Goal: Transaction & Acquisition: Purchase product/service

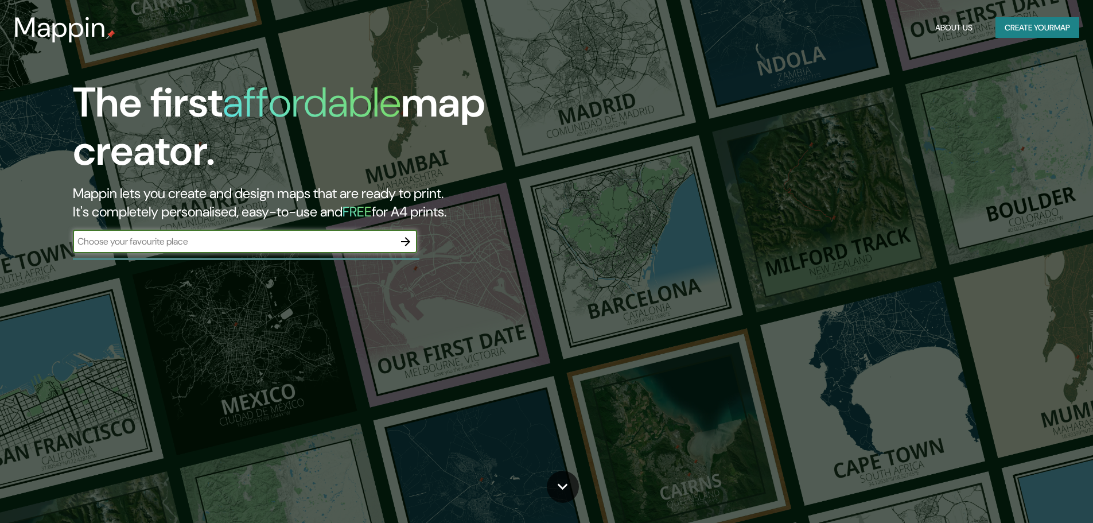
click at [207, 237] on input "text" at bounding box center [233, 241] width 321 height 13
type input "ciudad de [GEOGRAPHIC_DATA]"
click at [207, 237] on input "ciudad de [GEOGRAPHIC_DATA]" at bounding box center [233, 241] width 321 height 13
click at [143, 239] on input "ciudad de [GEOGRAPHIC_DATA]" at bounding box center [233, 241] width 321 height 13
drag, startPoint x: 143, startPoint y: 239, endPoint x: 379, endPoint y: 235, distance: 235.9
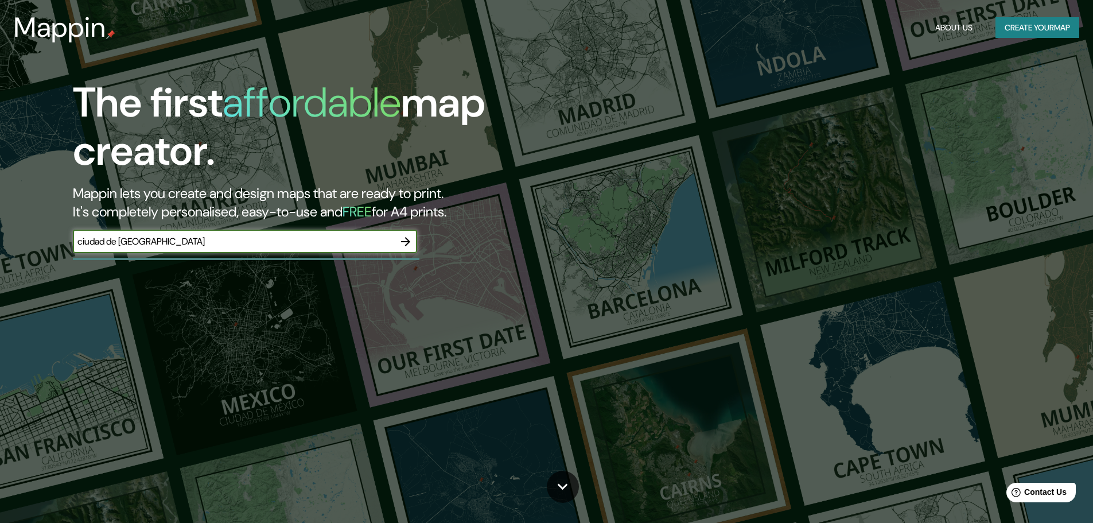
click at [336, 235] on input "ciudad de [GEOGRAPHIC_DATA]" at bounding box center [233, 241] width 321 height 13
click at [410, 235] on icon "button" at bounding box center [406, 242] width 14 height 14
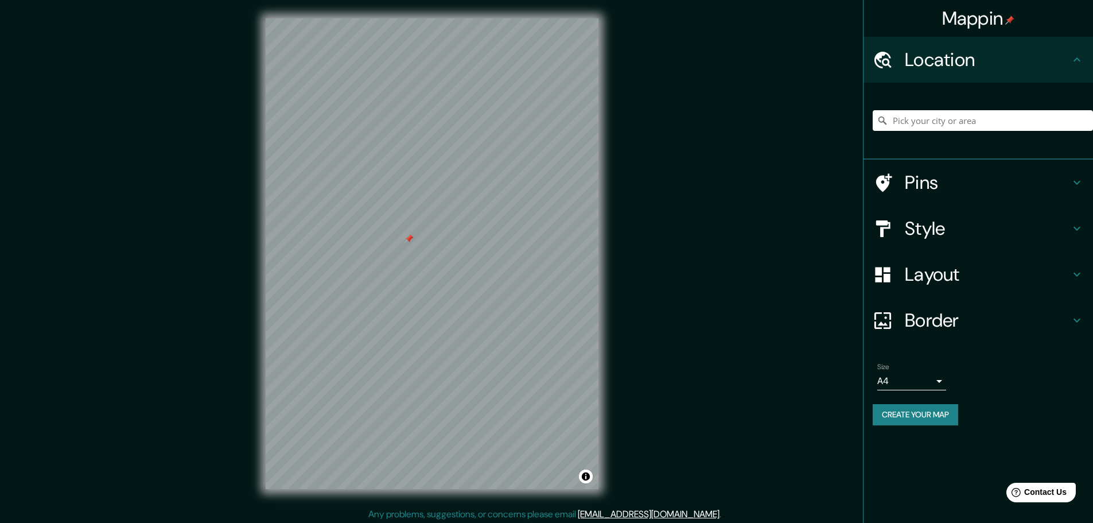
click at [926, 232] on h4 "Style" at bounding box center [987, 228] width 165 height 23
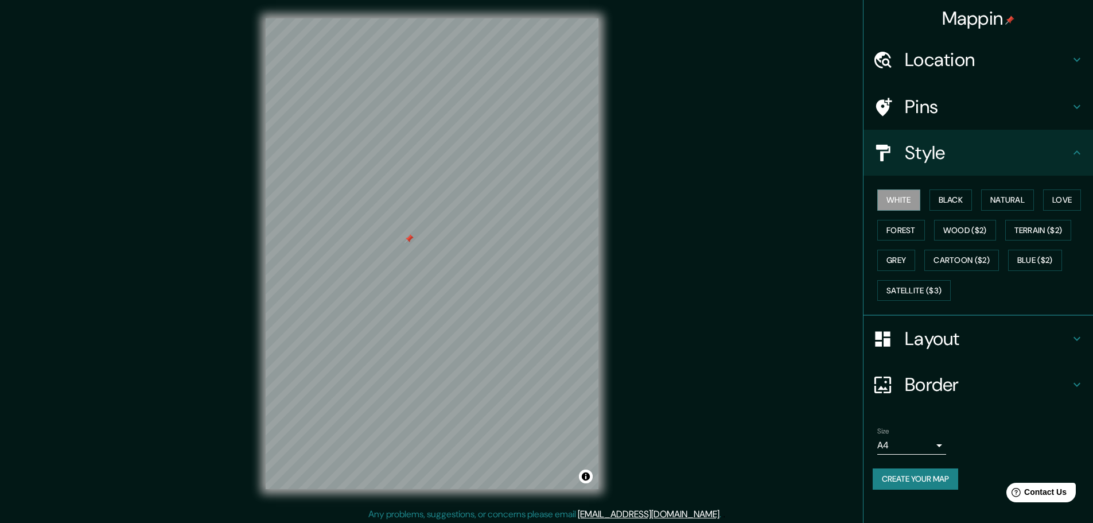
click at [929, 326] on div "Layout" at bounding box center [979, 339] width 230 height 46
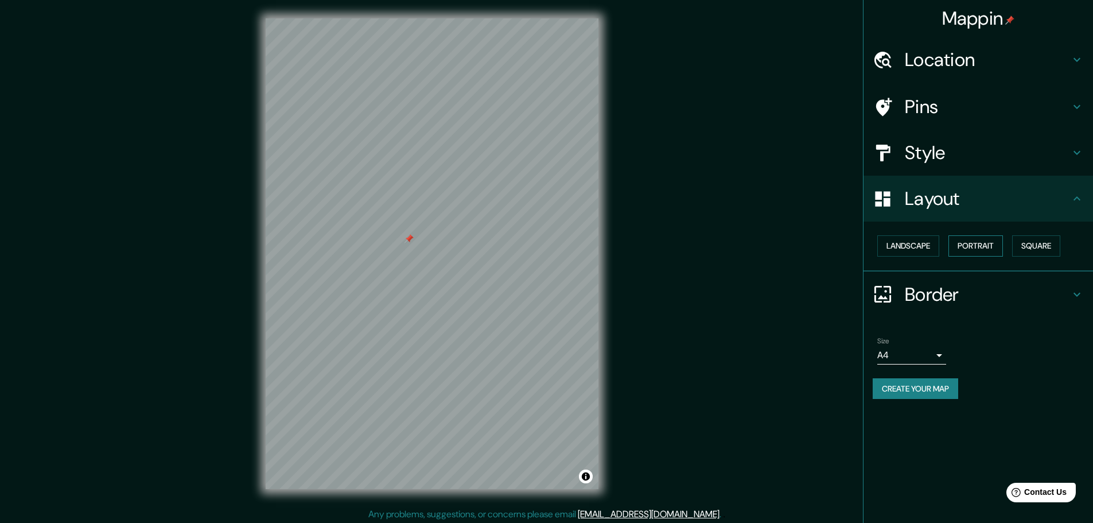
click at [972, 245] on button "Portrait" at bounding box center [976, 245] width 55 height 21
click at [1038, 245] on button "Square" at bounding box center [1036, 245] width 48 height 21
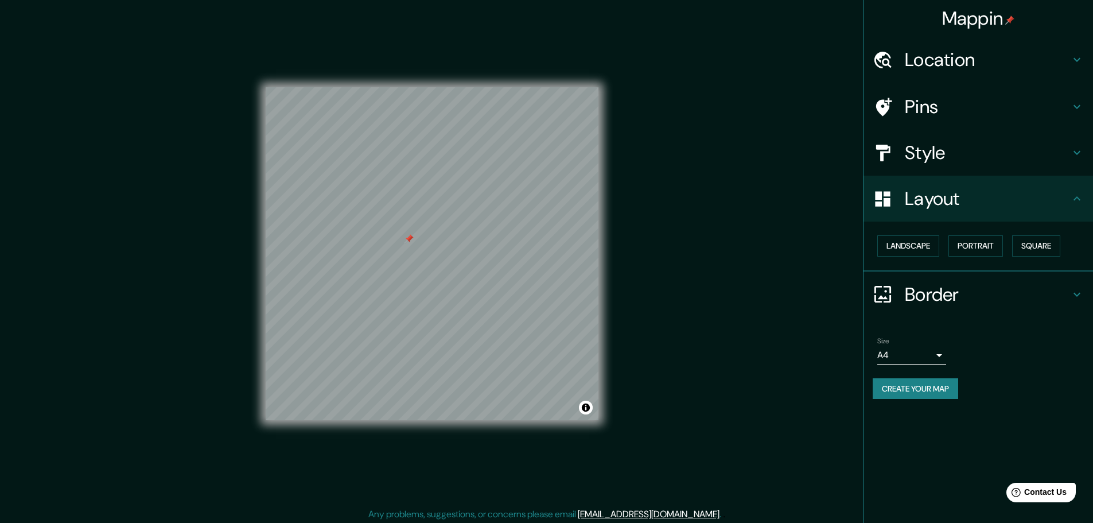
click at [927, 57] on h4 "Location" at bounding box center [987, 59] width 165 height 23
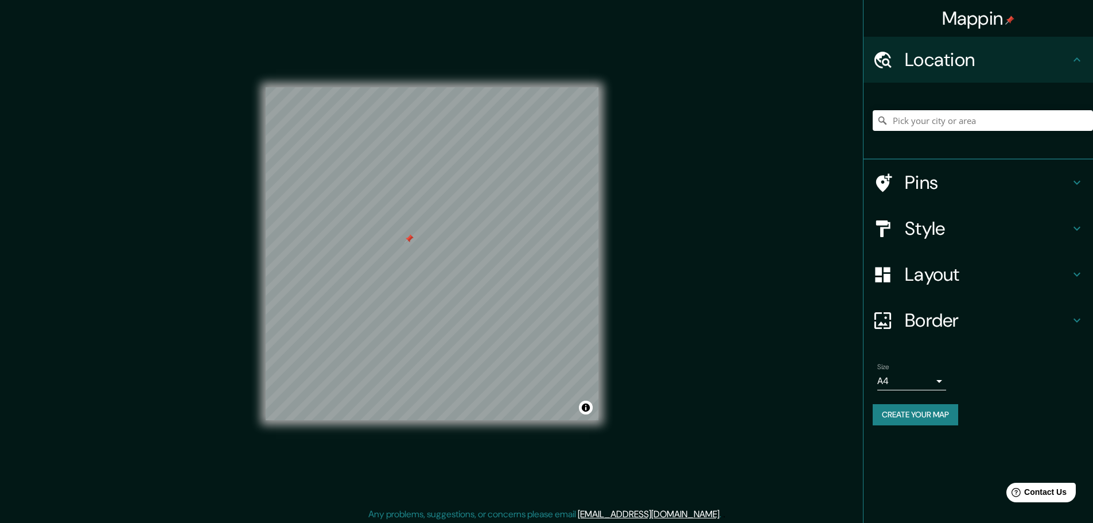
drag, startPoint x: 949, startPoint y: 137, endPoint x: 944, endPoint y: 127, distance: 10.8
click at [948, 135] on div at bounding box center [983, 120] width 220 height 57
click at [937, 118] on input "Pick your city or area" at bounding box center [983, 120] width 220 height 21
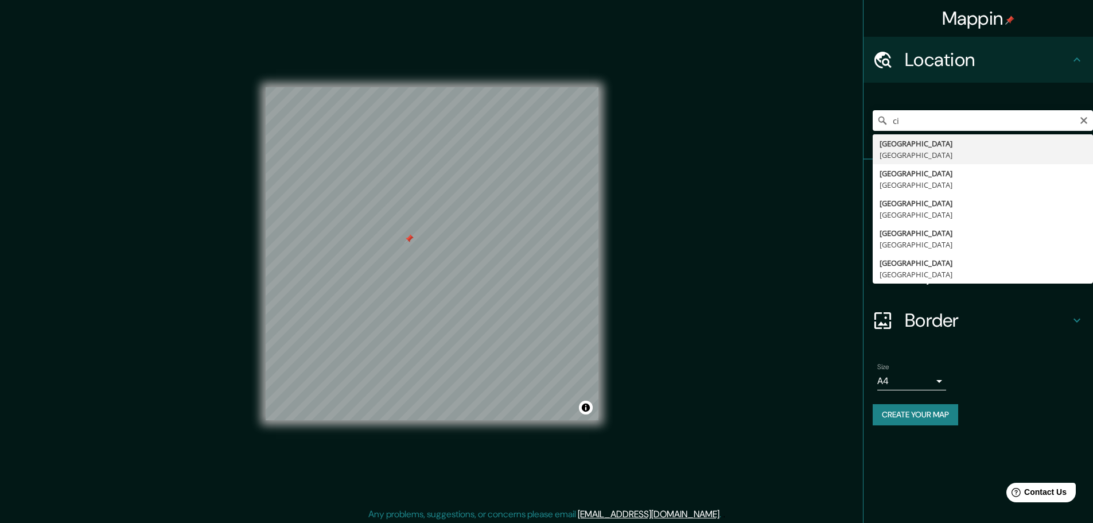
type input "[GEOGRAPHIC_DATA], [GEOGRAPHIC_DATA]"
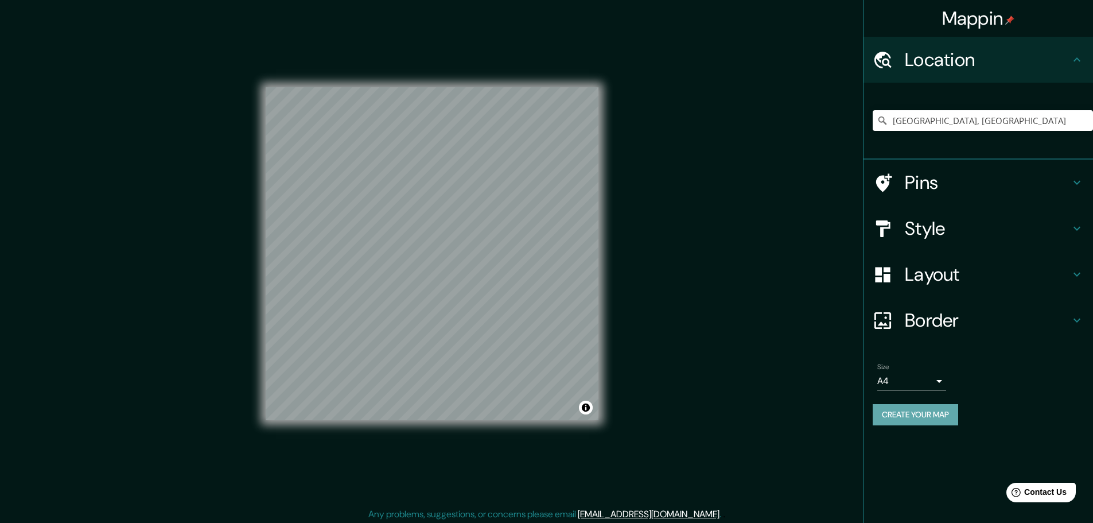
click at [910, 405] on button "Create your map" at bounding box center [916, 414] width 86 height 21
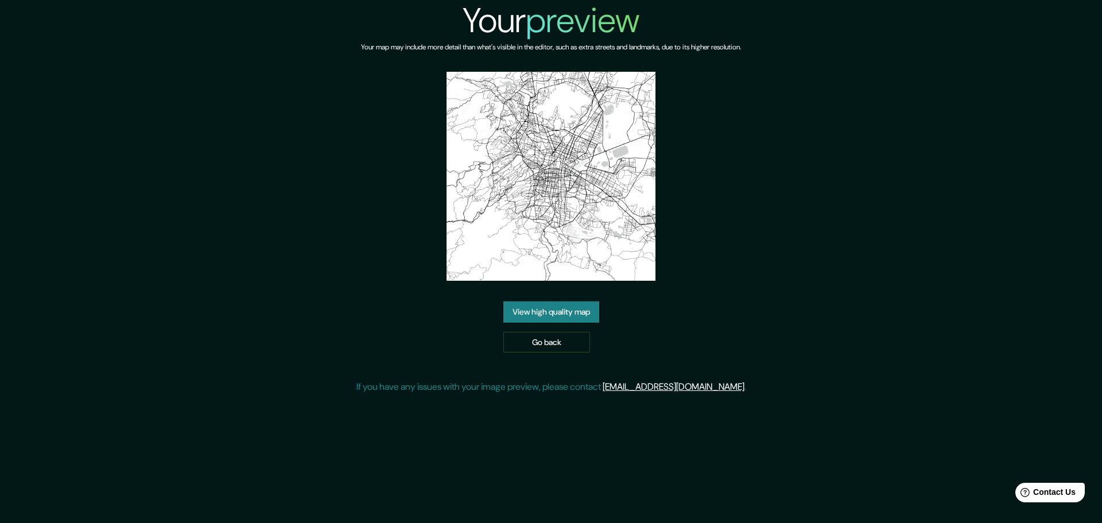
click at [576, 304] on link "View high quality map" at bounding box center [551, 311] width 96 height 21
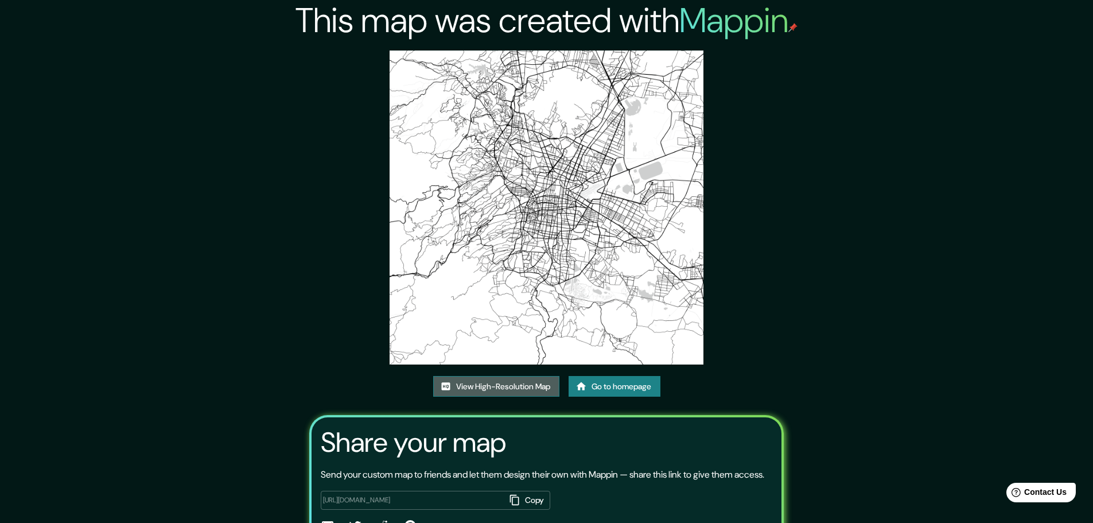
click at [517, 381] on link "View High-Resolution Map" at bounding box center [496, 386] width 126 height 21
